Goal: Check status

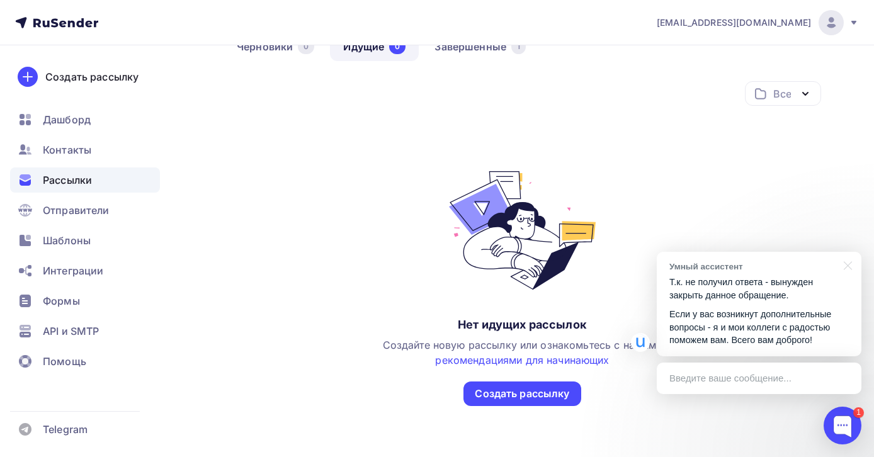
scroll to position [128, 0]
click at [86, 174] on span "Рассылки" at bounding box center [67, 179] width 49 height 15
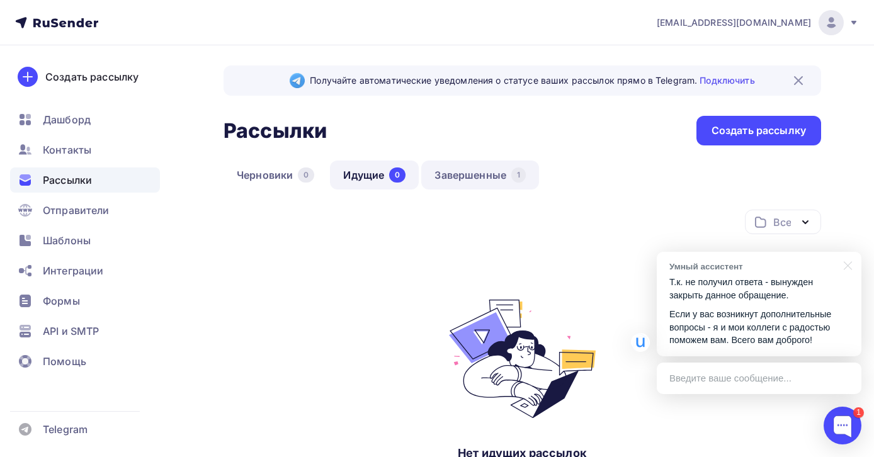
click at [458, 174] on link "Завершенные 1" at bounding box center [480, 175] width 118 height 29
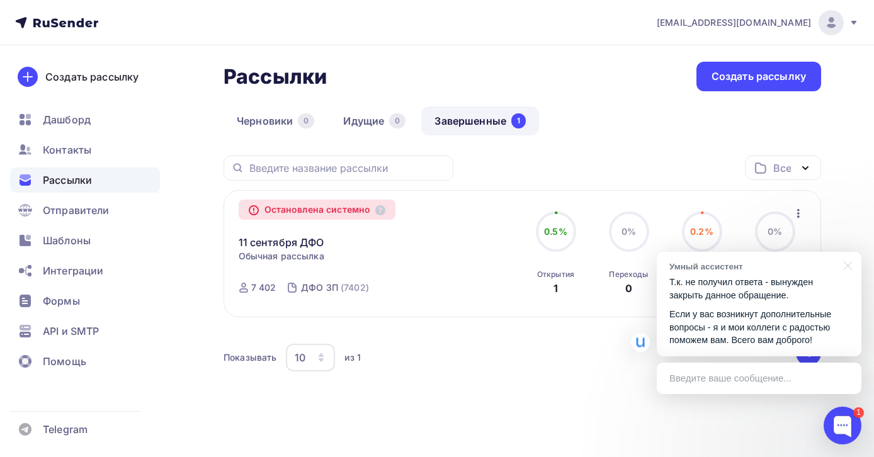
scroll to position [54, 0]
click at [845, 262] on div at bounding box center [845, 265] width 31 height 26
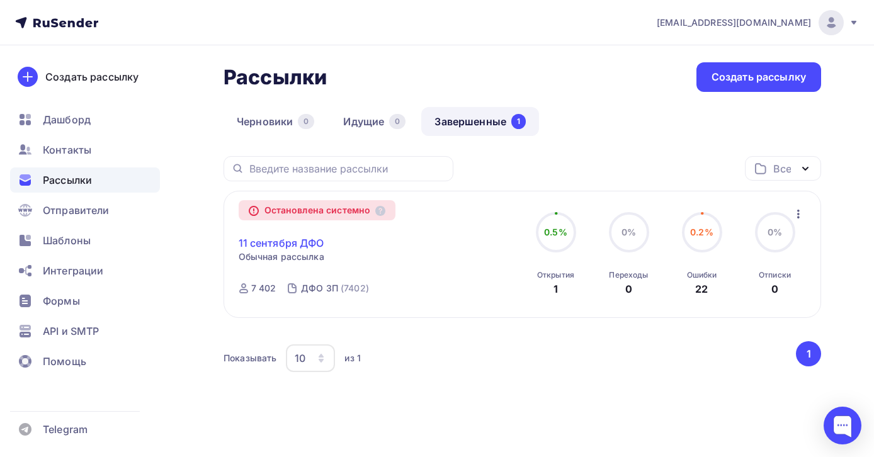
click at [306, 240] on link "11 сентября ДФО" at bounding box center [282, 242] width 86 height 15
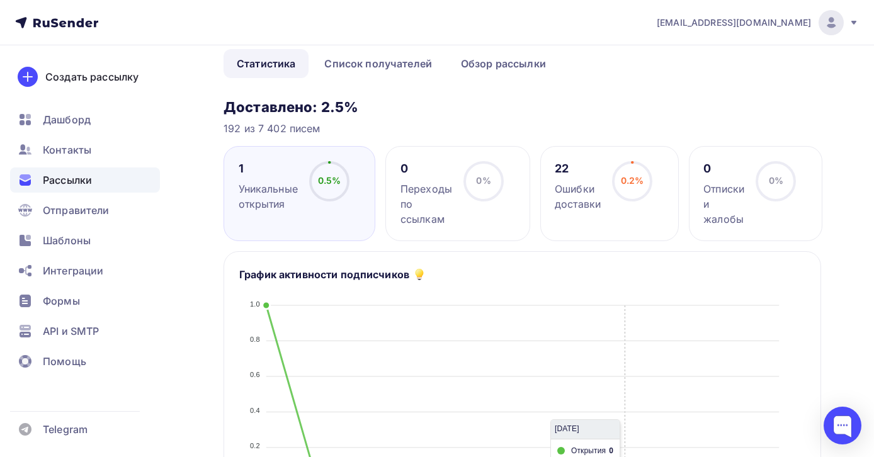
scroll to position [73, 0]
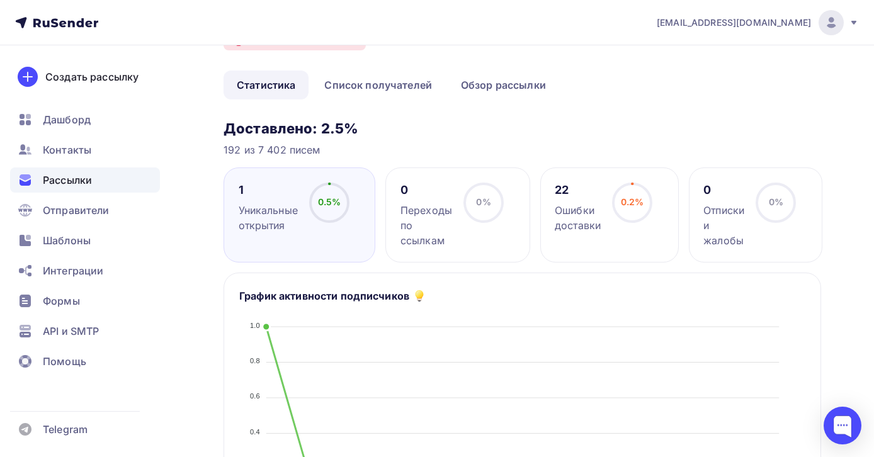
click at [351, 200] on div "0.5% 0.5%" at bounding box center [329, 208] width 63 height 50
click at [286, 215] on div "Уникальные открытия" at bounding box center [268, 218] width 59 height 30
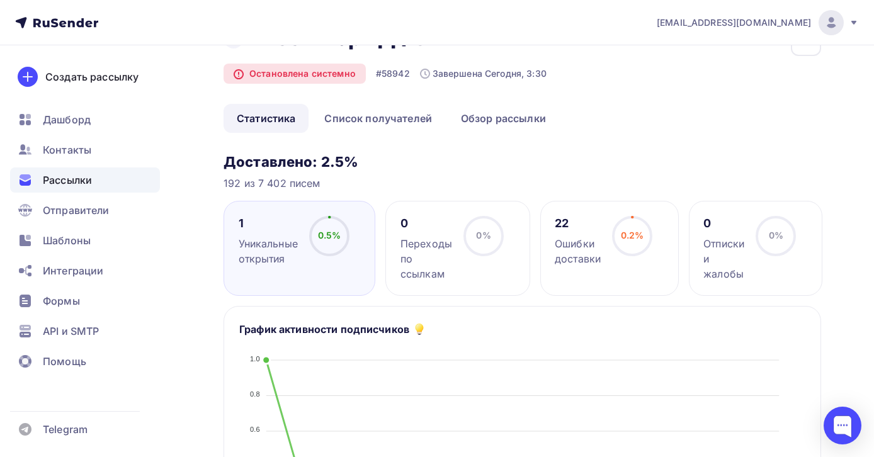
scroll to position [0, 0]
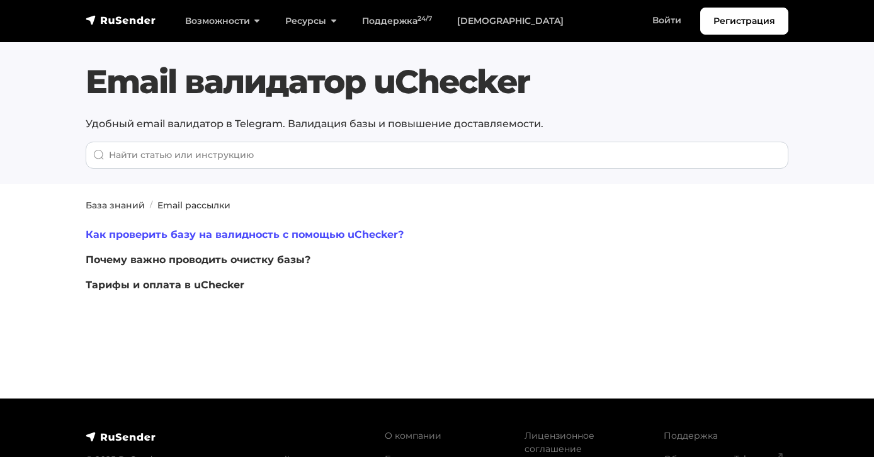
click at [361, 240] on link "Как проверить базу на валидность с помощью uChecker?" at bounding box center [245, 235] width 318 height 12
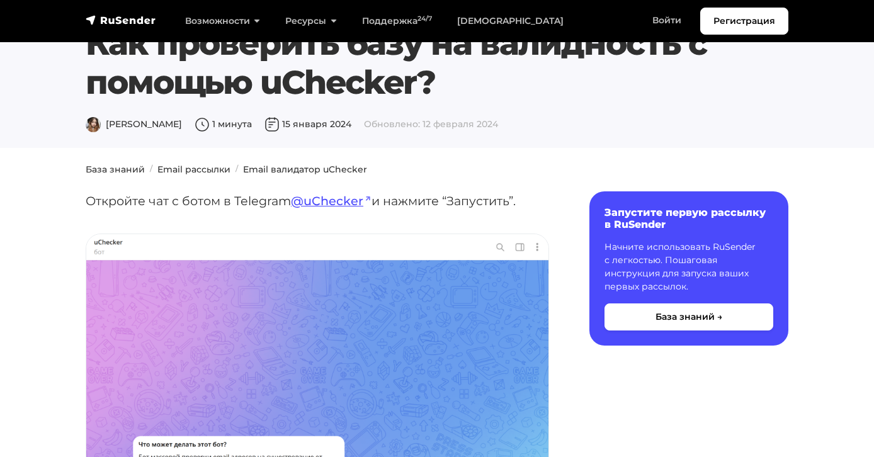
scroll to position [50, 0]
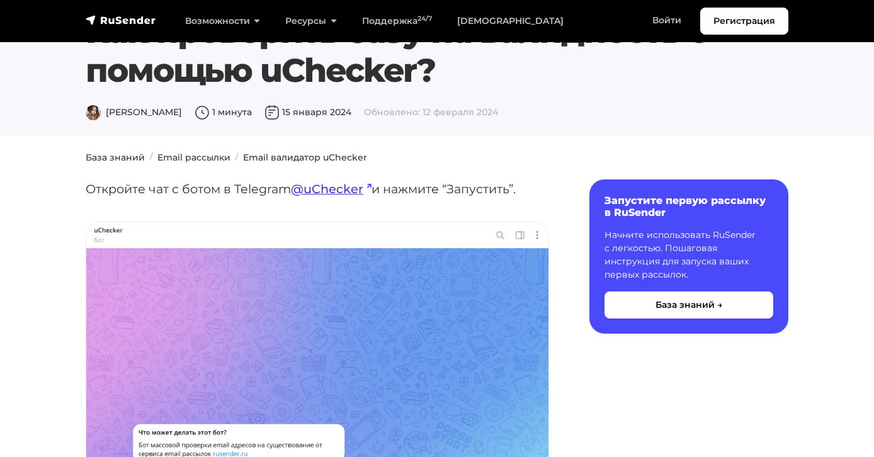
click at [346, 196] on link "@uChecker" at bounding box center [331, 188] width 81 height 15
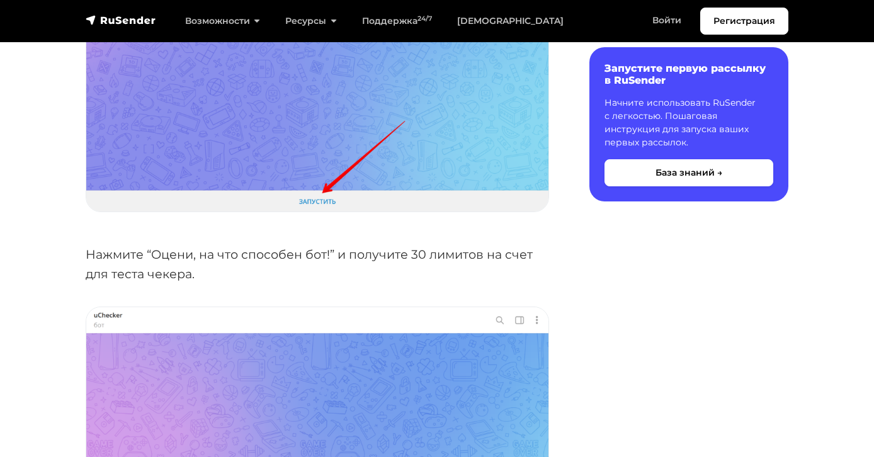
scroll to position [0, 0]
